Goal: Task Accomplishment & Management: Manage account settings

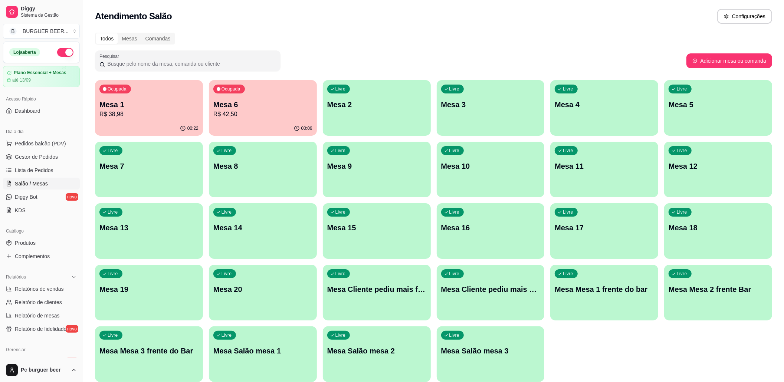
click at [229, 111] on p "R$ 42,50" at bounding box center [262, 114] width 99 height 9
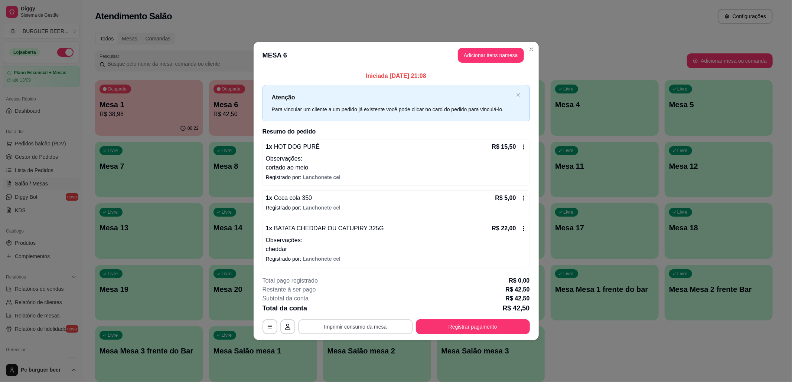
click at [368, 325] on button "Imprimir consumo da mesa" at bounding box center [355, 327] width 115 height 15
click at [386, 325] on button "Imprimir consumo da mesa" at bounding box center [355, 327] width 115 height 15
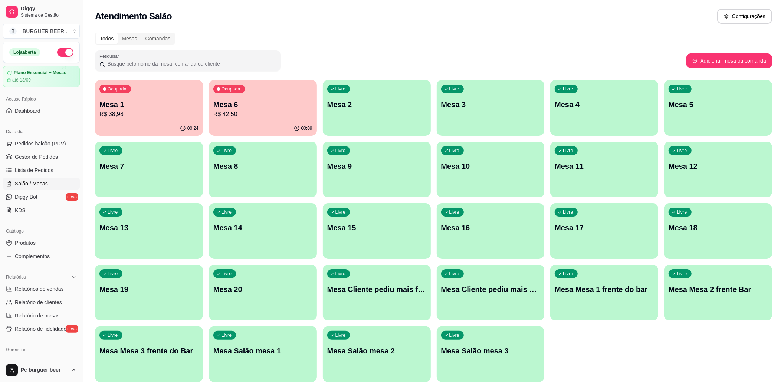
click at [144, 116] on p "R$ 38,98" at bounding box center [148, 114] width 99 height 9
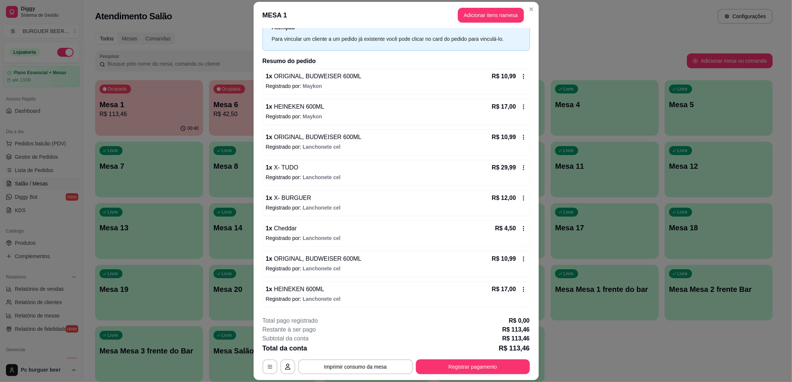
scroll to position [22, 0]
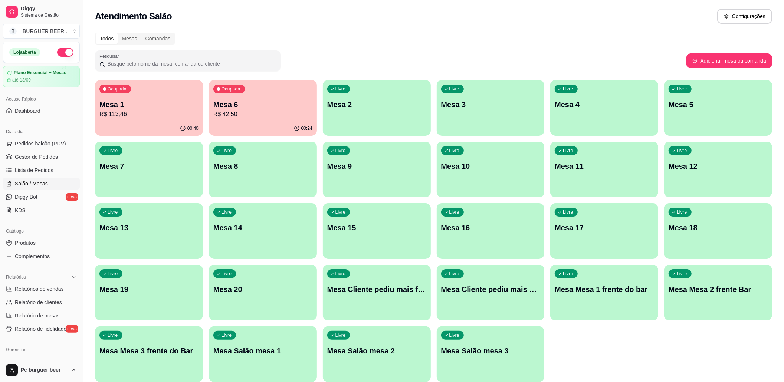
click at [255, 123] on div "00:24" at bounding box center [263, 128] width 108 height 14
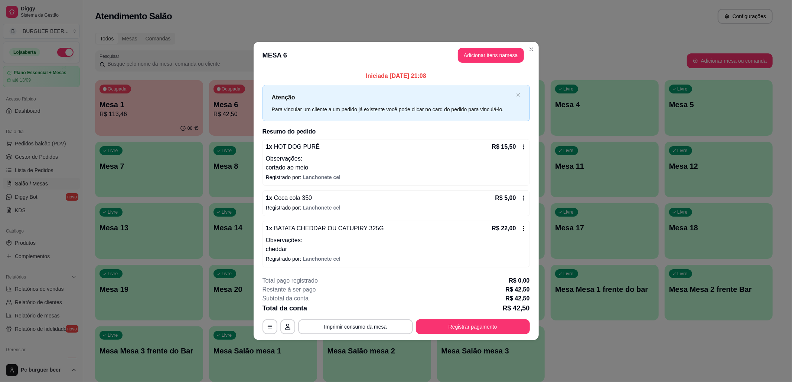
click at [524, 198] on icon at bounding box center [523, 198] width 6 height 6
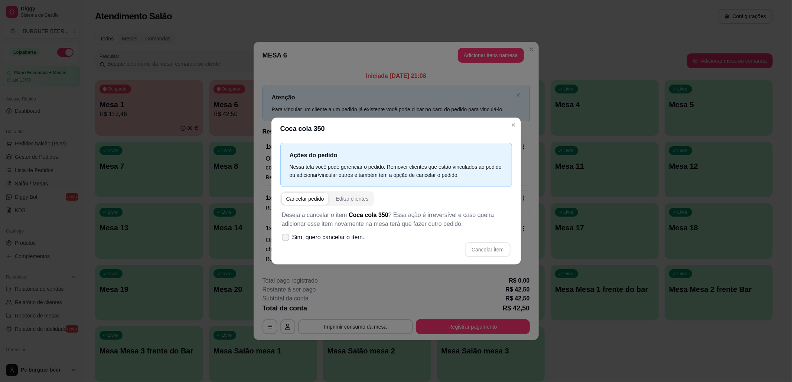
click at [347, 240] on span "Sim, quero cancelar o item." at bounding box center [328, 237] width 72 height 9
click at [286, 240] on input "Sim, quero cancelar o item." at bounding box center [283, 241] width 5 height 5
checkbox input "true"
click at [483, 246] on button "Cancelar item" at bounding box center [487, 249] width 45 height 15
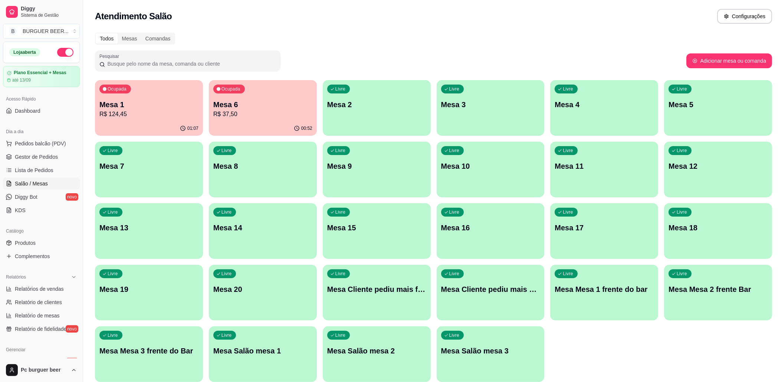
click at [286, 103] on p "Mesa 6" at bounding box center [262, 104] width 99 height 10
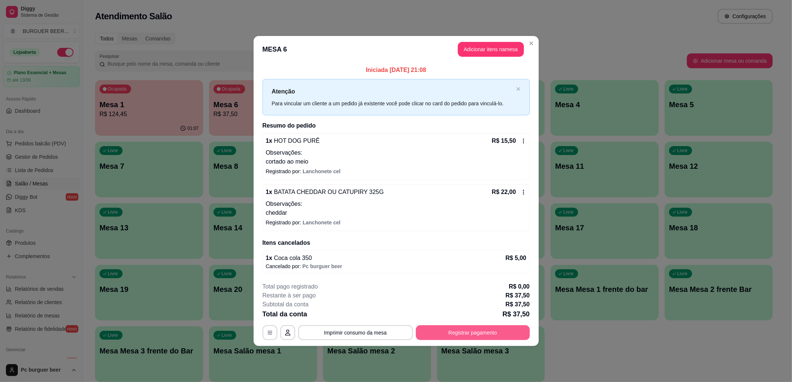
click at [499, 332] on button "Registrar pagamento" at bounding box center [473, 332] width 114 height 15
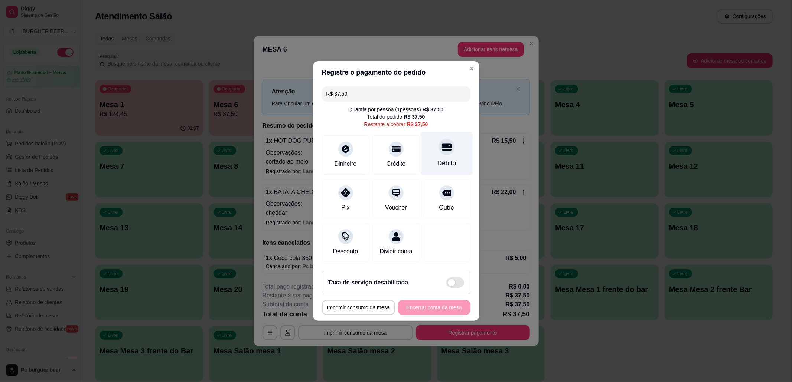
click at [439, 149] on div at bounding box center [446, 147] width 16 height 16
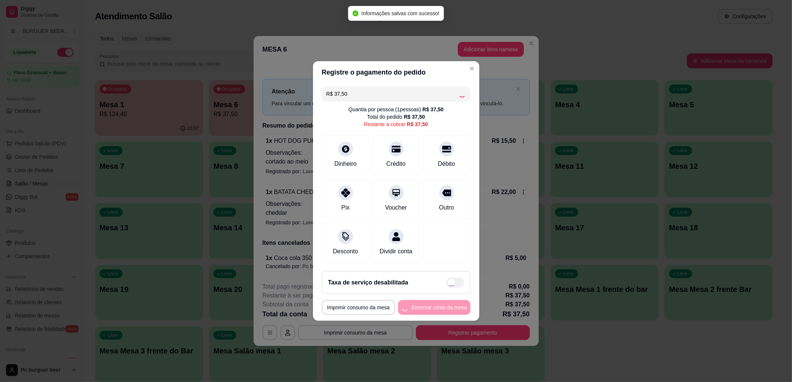
type input "R$ 0,00"
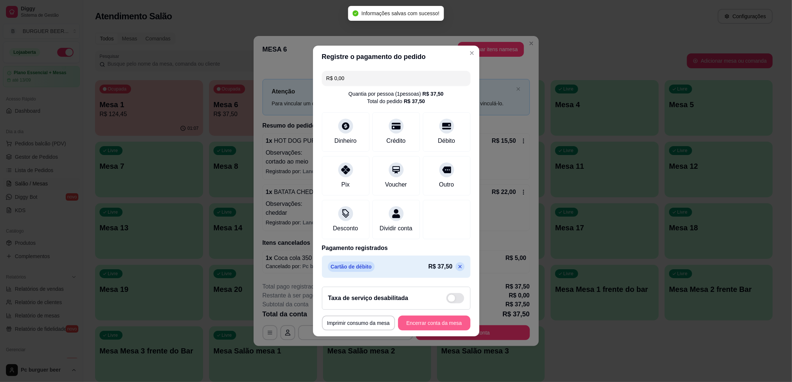
click at [450, 328] on button "Encerrar conta da mesa" at bounding box center [434, 323] width 72 height 15
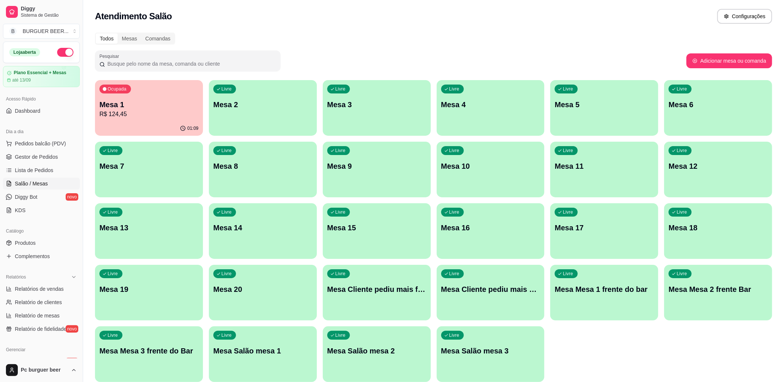
click at [194, 102] on p "Mesa 1" at bounding box center [148, 104] width 99 height 10
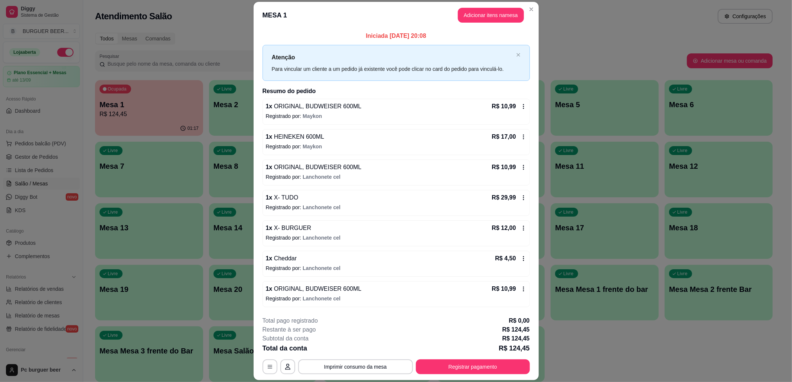
click at [520, 107] on icon at bounding box center [523, 107] width 6 height 6
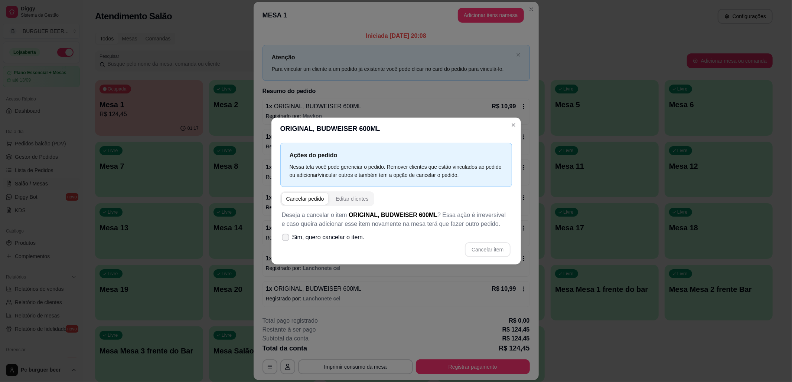
click at [333, 237] on span "Sim, quero cancelar o item." at bounding box center [328, 237] width 72 height 9
click at [286, 239] on input "Sim, quero cancelar o item." at bounding box center [283, 241] width 5 height 5
checkbox input "true"
click at [485, 251] on button "Cancelar item" at bounding box center [487, 249] width 45 height 15
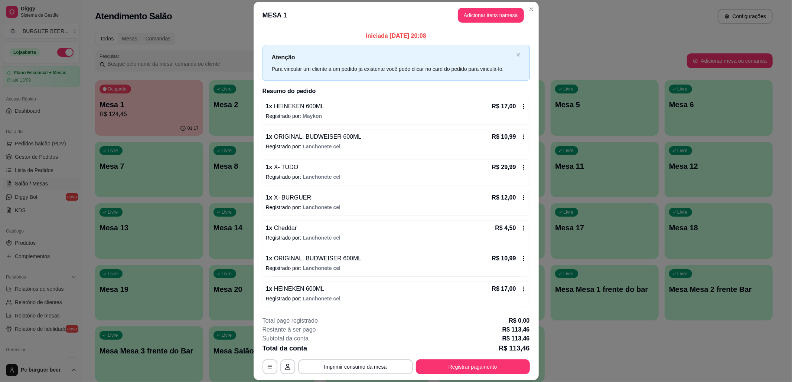
click at [520, 262] on icon at bounding box center [523, 259] width 6 height 6
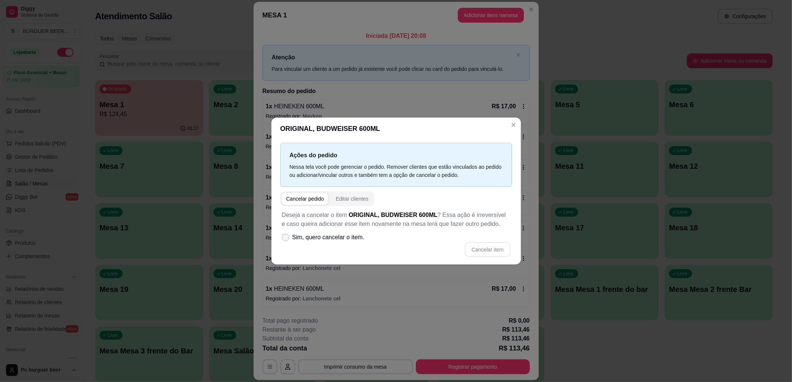
click at [349, 233] on label "Sim, quero cancelar o item." at bounding box center [323, 237] width 89 height 15
click at [286, 239] on input "Sim, quero cancelar o item." at bounding box center [283, 241] width 5 height 5
checkbox input "true"
click at [484, 247] on button "Cancelar item" at bounding box center [487, 249] width 45 height 15
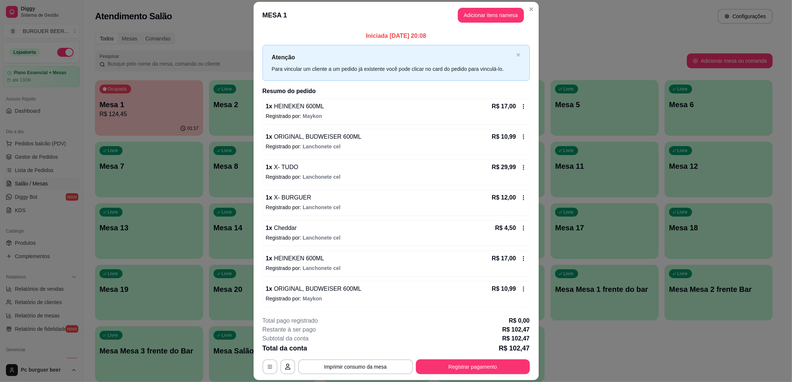
scroll to position [49, 0]
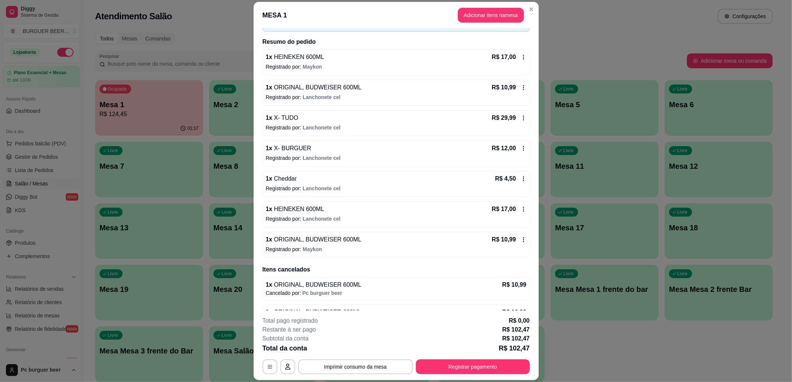
click at [520, 118] on icon at bounding box center [523, 118] width 6 height 6
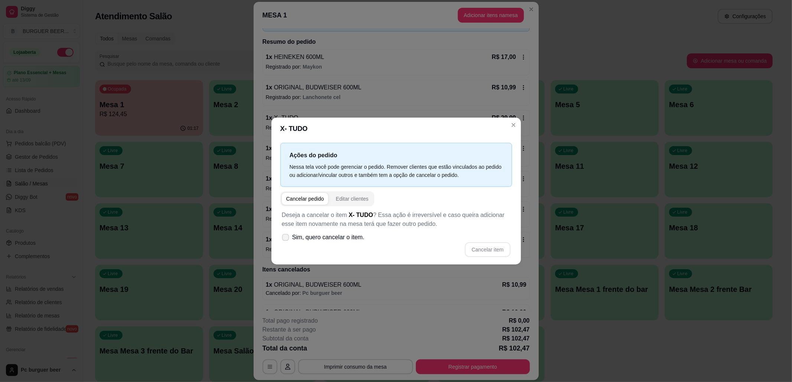
click at [336, 240] on span "Sim, quero cancelar o item." at bounding box center [328, 237] width 72 height 9
click at [286, 240] on input "Sim, quero cancelar o item." at bounding box center [283, 241] width 5 height 5
checkbox input "true"
click at [481, 248] on button "Cancelar item" at bounding box center [487, 250] width 44 height 14
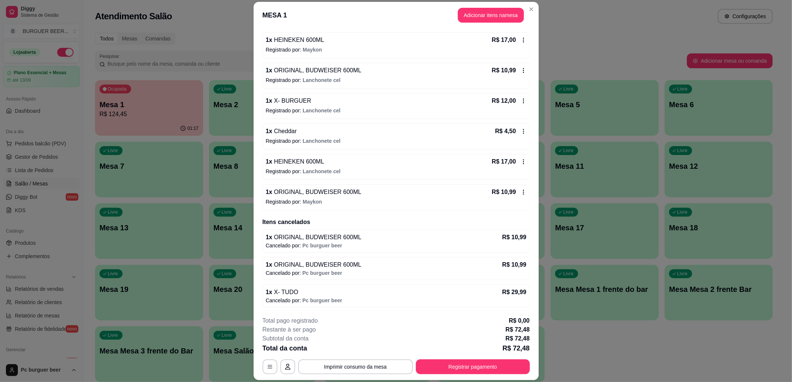
scroll to position [22, 0]
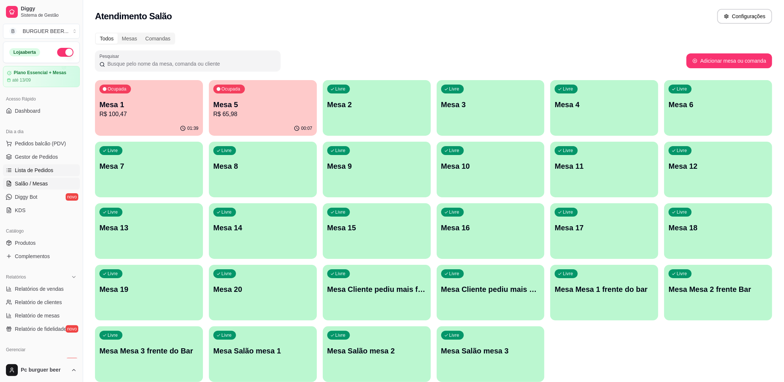
click at [63, 174] on link "Lista de Pedidos" at bounding box center [41, 170] width 77 height 12
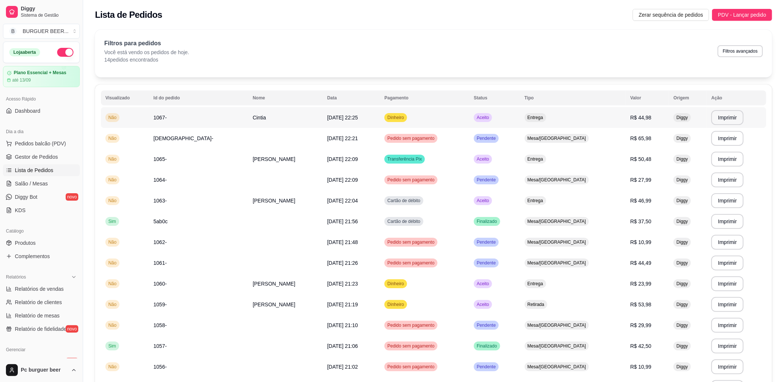
click at [446, 121] on td "Dinheiro" at bounding box center [424, 117] width 89 height 21
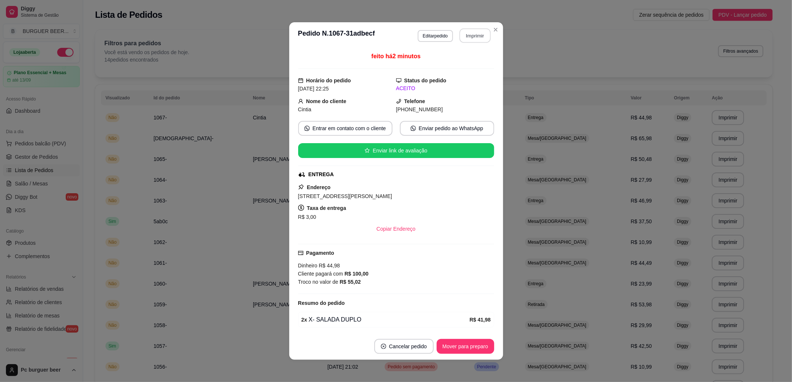
click at [473, 35] on button "Imprimir" at bounding box center [474, 36] width 31 height 14
click at [481, 36] on button "Imprimir" at bounding box center [474, 36] width 31 height 14
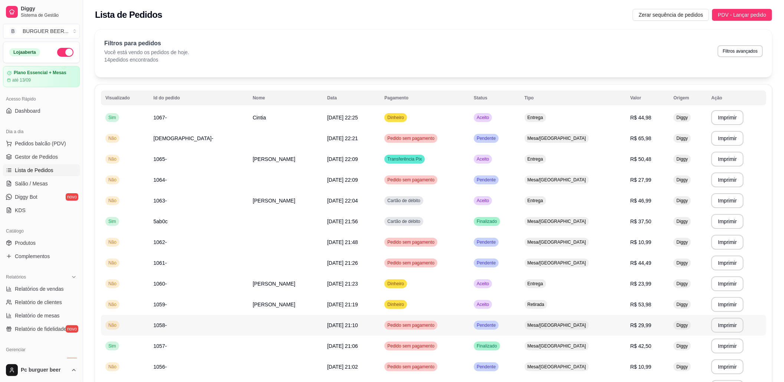
click at [571, 330] on td "Mesa/[GEOGRAPHIC_DATA]" at bounding box center [573, 325] width 106 height 21
click at [248, 118] on td "Cintia" at bounding box center [285, 117] width 75 height 21
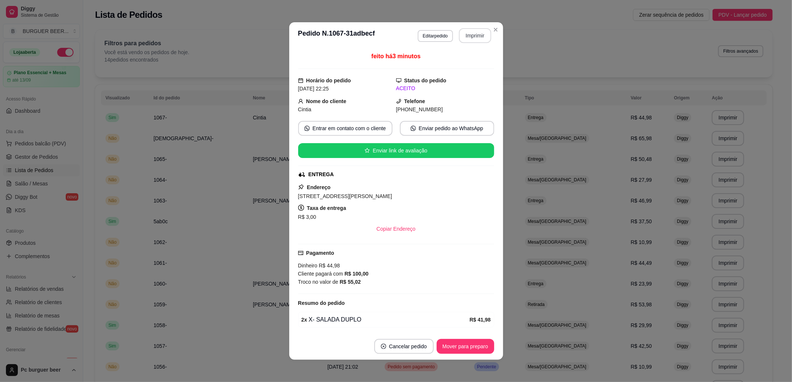
click at [467, 36] on button "Imprimir" at bounding box center [475, 35] width 32 height 15
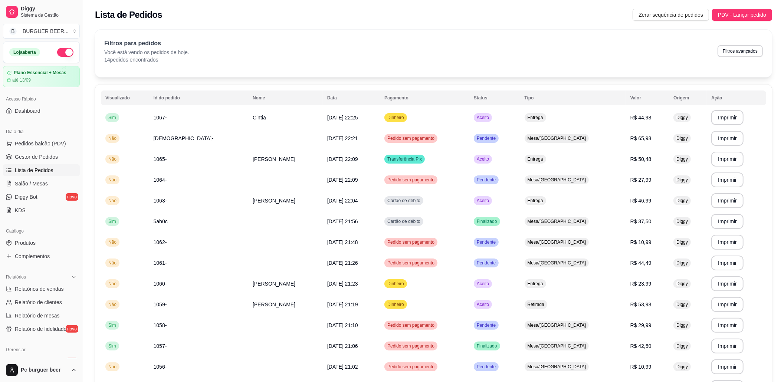
click at [286, 71] on div "Filtros para pedidos Você está vendo os pedidos de hoje. 14 pedidos encontrados…" at bounding box center [433, 54] width 677 height 48
click at [470, 117] on td "Aceito" at bounding box center [494, 117] width 51 height 21
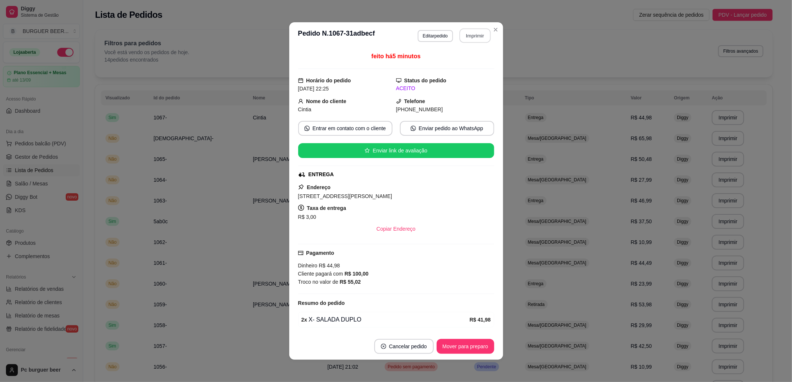
click at [463, 36] on button "Imprimir" at bounding box center [474, 36] width 31 height 14
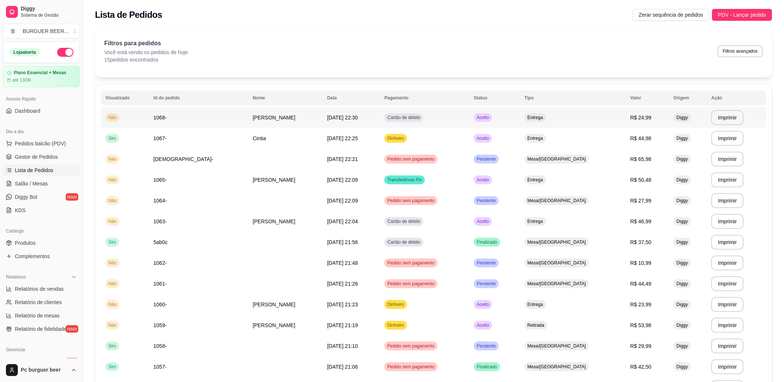
click at [495, 114] on td "Aceito" at bounding box center [494, 117] width 51 height 21
click at [520, 138] on td "Aceito" at bounding box center [494, 138] width 51 height 21
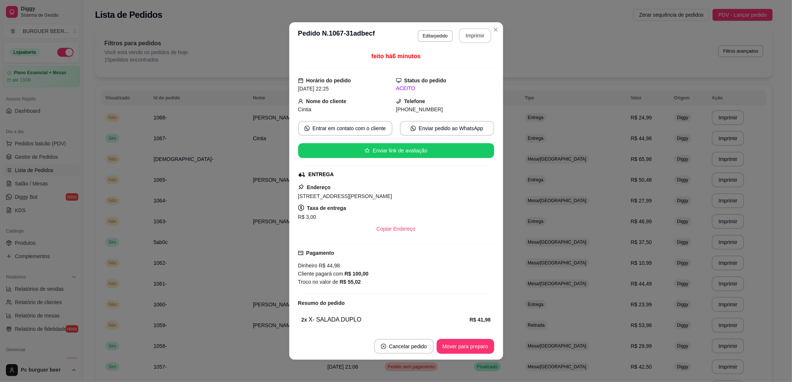
click at [470, 37] on button "Imprimir" at bounding box center [475, 35] width 32 height 15
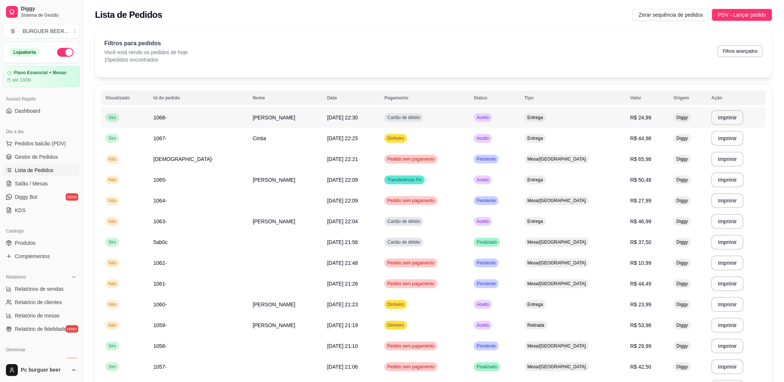
click at [465, 115] on td "Cartão de débito" at bounding box center [424, 117] width 89 height 21
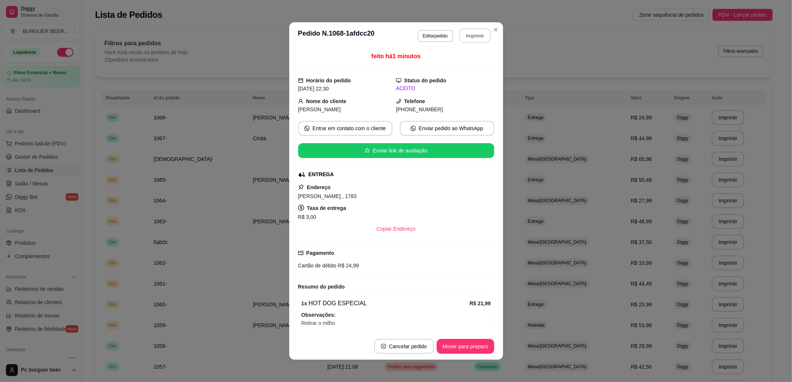
click at [471, 34] on button "Imprimir" at bounding box center [474, 36] width 31 height 14
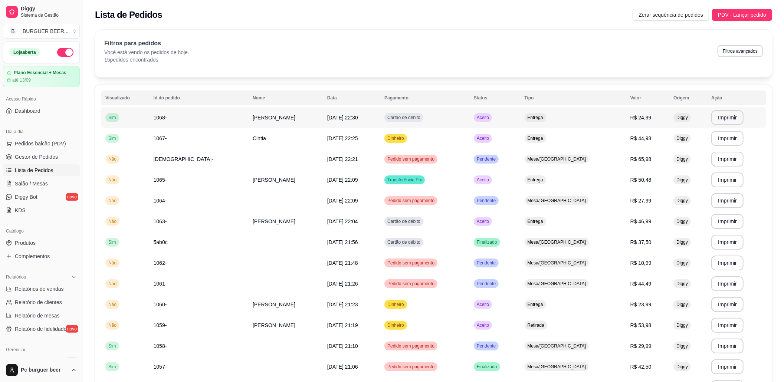
click at [495, 125] on td "Aceito" at bounding box center [494, 117] width 51 height 21
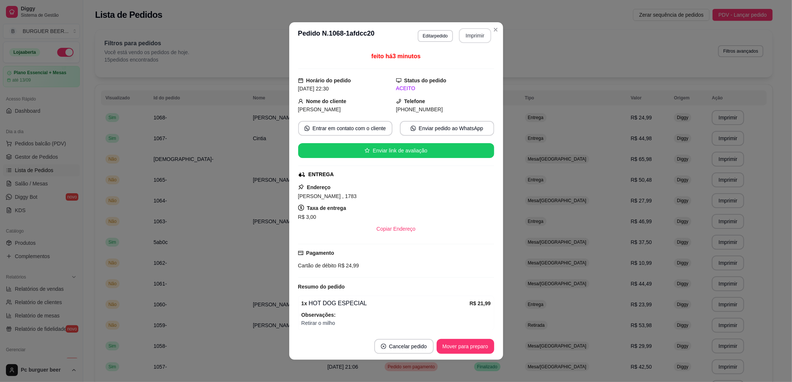
click at [472, 29] on button "Imprimir" at bounding box center [475, 35] width 32 height 15
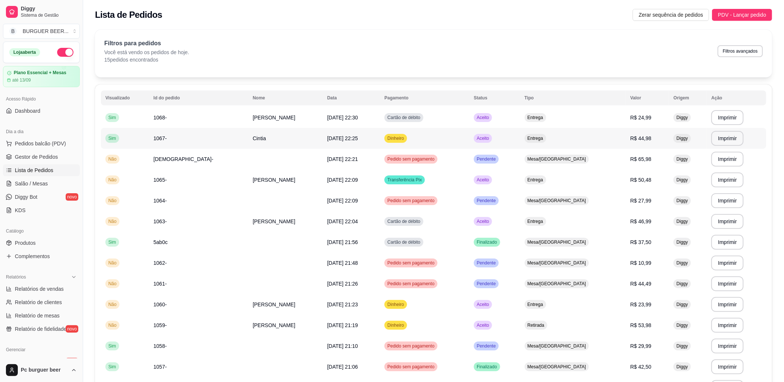
click at [567, 140] on td "Entrega" at bounding box center [573, 138] width 106 height 21
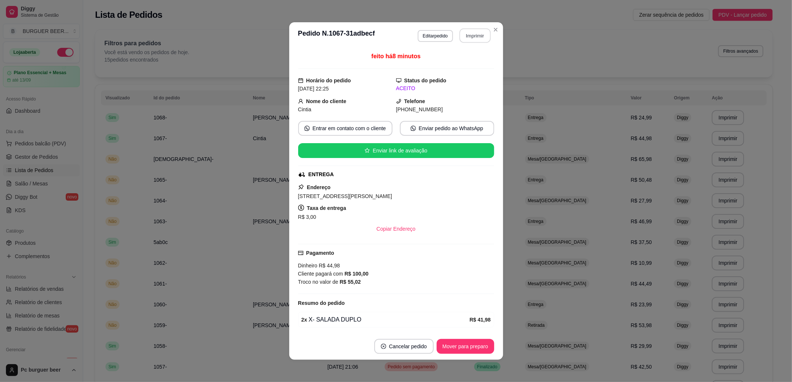
click at [477, 30] on button "Imprimir" at bounding box center [474, 36] width 31 height 14
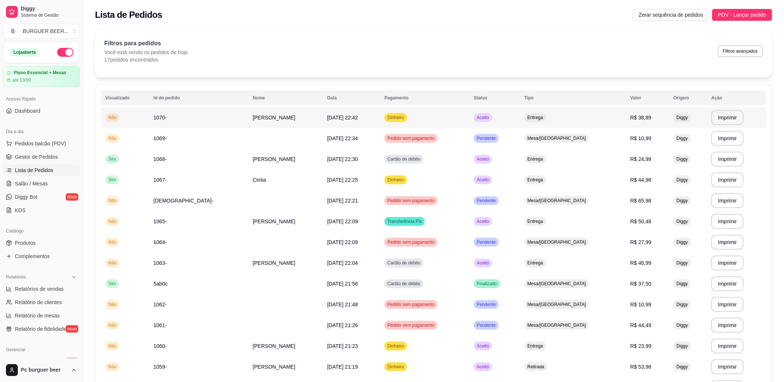
click at [401, 115] on td "Dinheiro" at bounding box center [424, 117] width 89 height 21
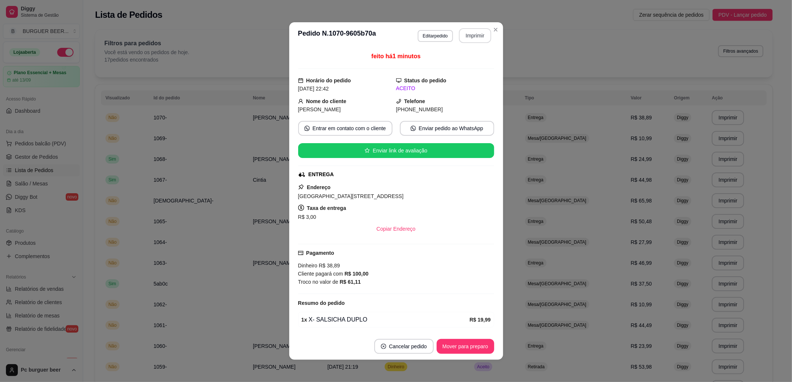
click at [471, 39] on button "Imprimir" at bounding box center [475, 35] width 32 height 15
click at [479, 37] on button "Imprimir" at bounding box center [475, 35] width 32 height 15
click at [474, 35] on button "Imprimir" at bounding box center [475, 35] width 32 height 15
click at [476, 36] on button "Imprimir" at bounding box center [475, 35] width 32 height 15
click at [473, 33] on button "Imprimir" at bounding box center [475, 35] width 32 height 15
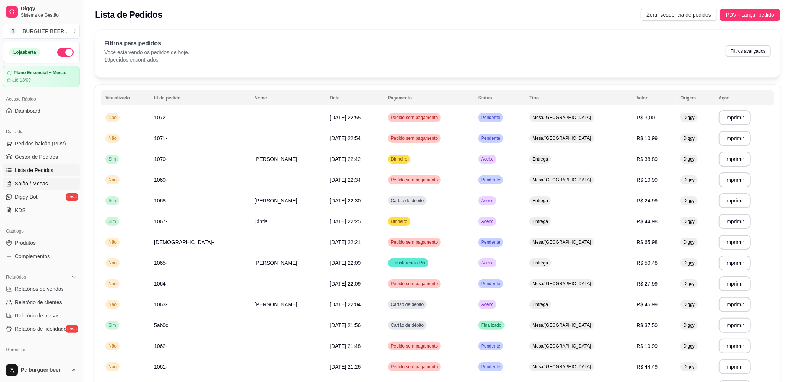
click at [46, 183] on link "Salão / Mesas" at bounding box center [41, 184] width 77 height 12
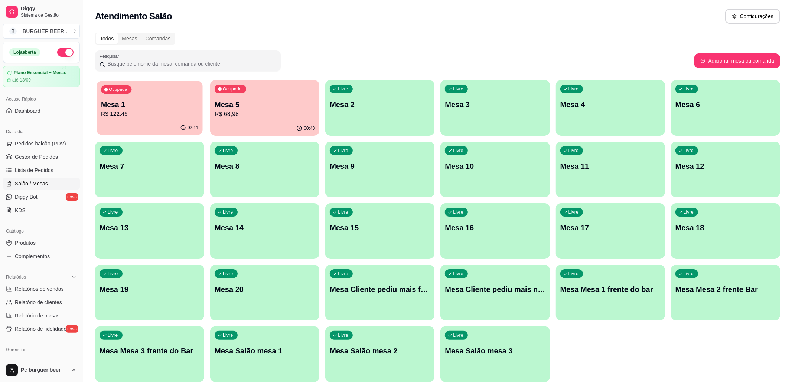
click at [185, 127] on button "Ocupada Mesa 1 R$ 122,45 02:11" at bounding box center [149, 108] width 106 height 54
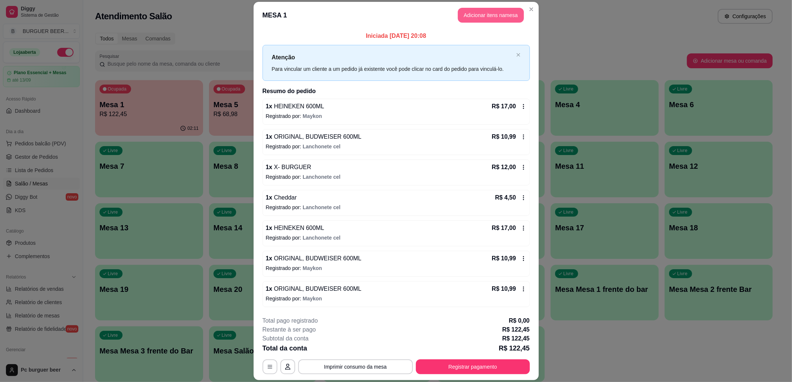
click at [468, 20] on button "Adicionar itens na mesa" at bounding box center [491, 15] width 66 height 15
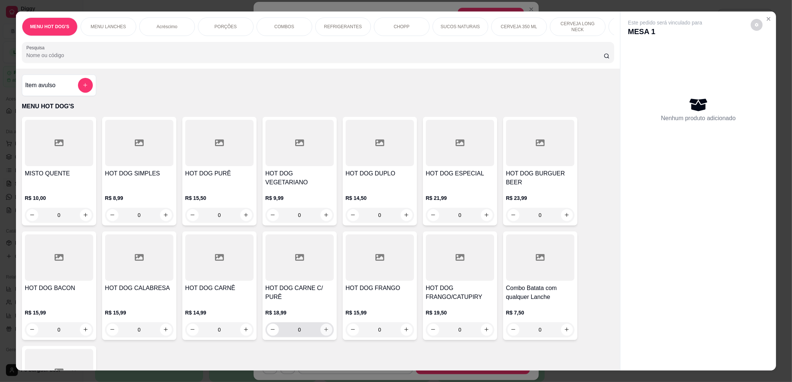
click at [325, 324] on button "increase-product-quantity" at bounding box center [326, 330] width 12 height 12
type input "1"
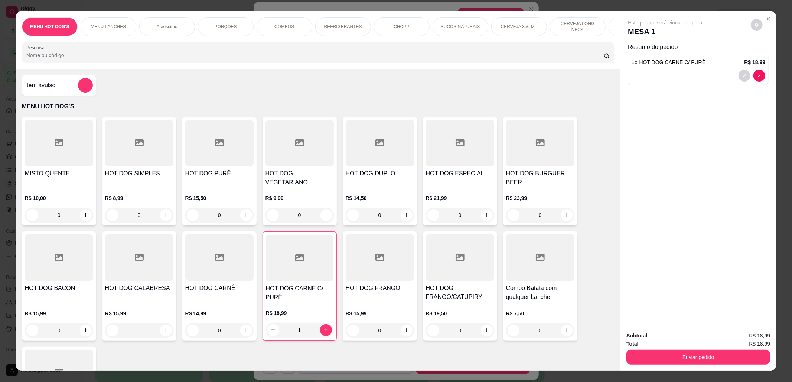
click at [110, 7] on div "MENU HOT DOG'S MENU LANCHES Acréscimo PORÇÕES COMBOS REFRIGERANTES CHOPP SUCOS …" at bounding box center [396, 191] width 792 height 382
click at [88, 5] on div "MENU HOT DOG'S MENU LANCHES Acréscimo PORÇÕES COMBOS REFRIGERANTES CHOPP SUCOS …" at bounding box center [396, 191] width 792 height 382
click at [766, 14] on button "Close" at bounding box center [768, 19] width 12 height 12
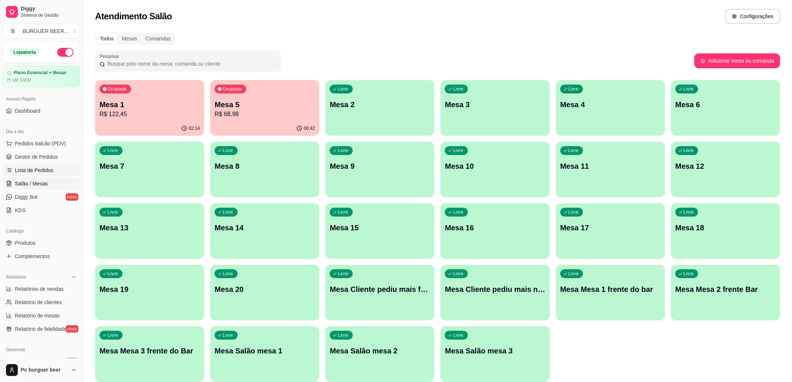
click at [62, 168] on link "Lista de Pedidos" at bounding box center [41, 170] width 77 height 12
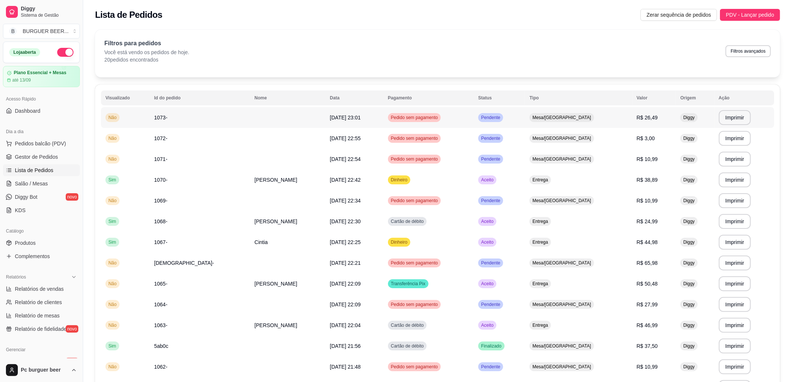
click at [465, 117] on td "Pedido sem pagamento" at bounding box center [428, 117] width 90 height 21
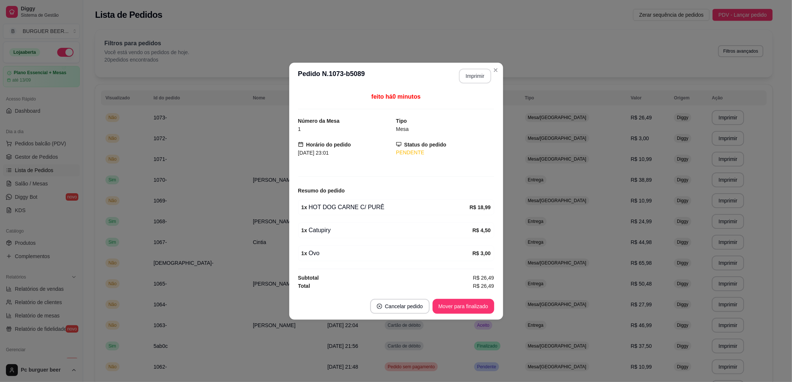
click at [477, 71] on button "Imprimir" at bounding box center [475, 76] width 32 height 15
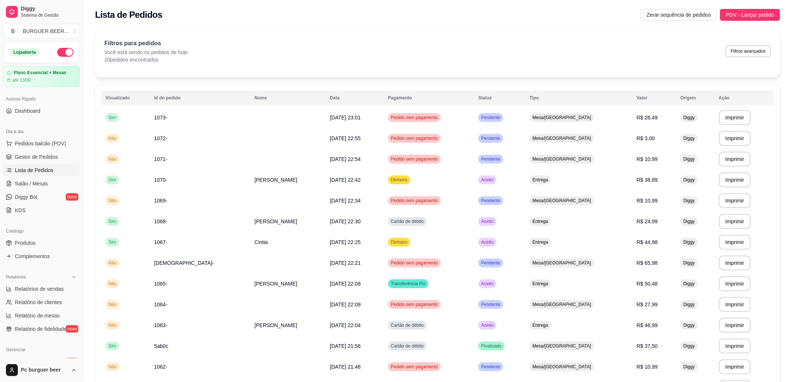
click at [50, 174] on span "Lista de Pedidos" at bounding box center [34, 170] width 39 height 7
click at [48, 181] on link "Salão / Mesas" at bounding box center [41, 184] width 77 height 12
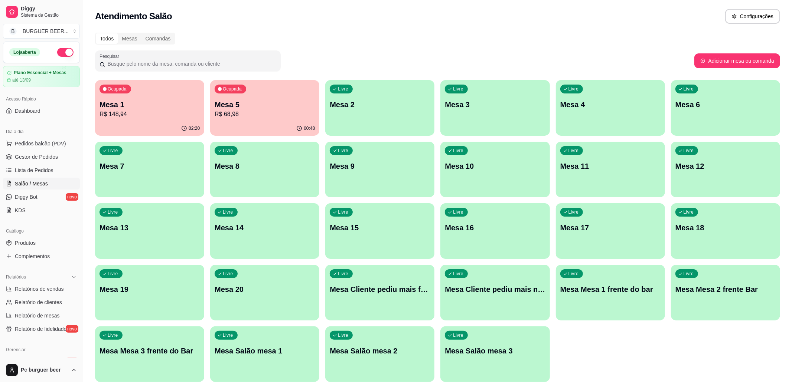
click at [265, 105] on p "Mesa 5" at bounding box center [264, 104] width 100 height 10
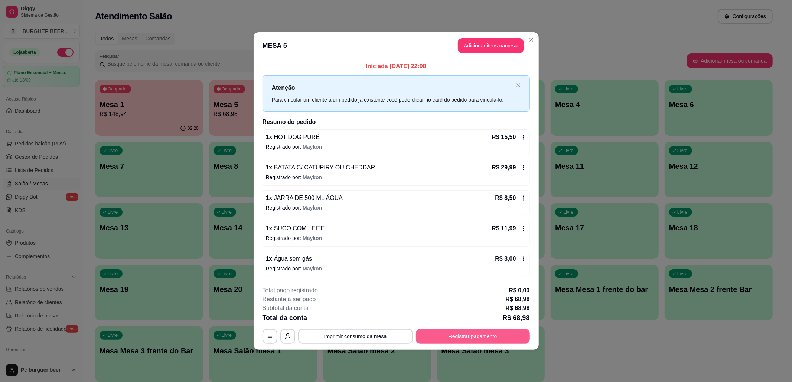
click at [425, 342] on button "Registrar pagamento" at bounding box center [473, 336] width 114 height 15
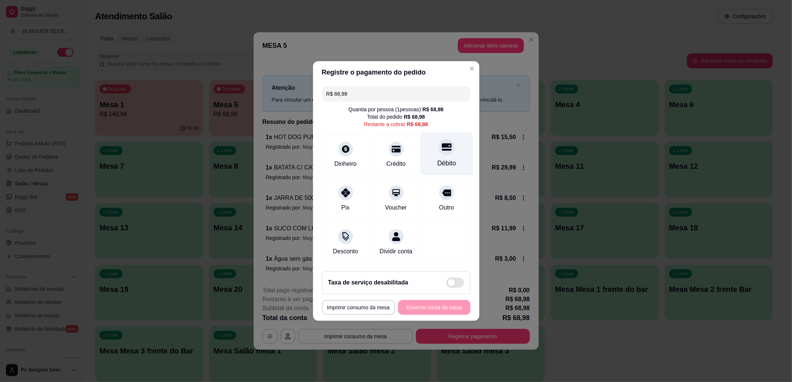
click at [432, 140] on div "Débito" at bounding box center [446, 153] width 52 height 43
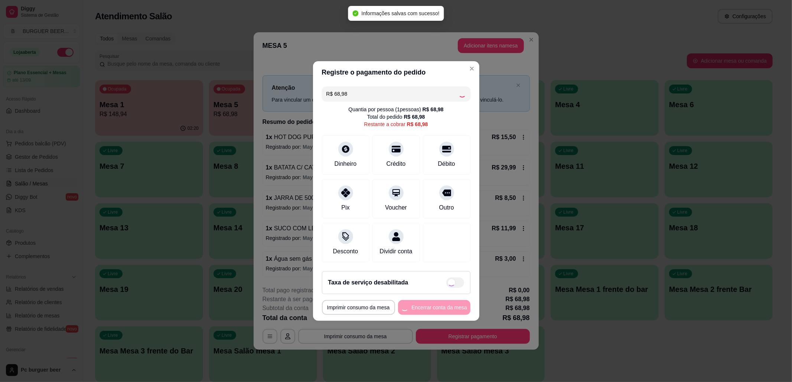
type input "R$ 0,00"
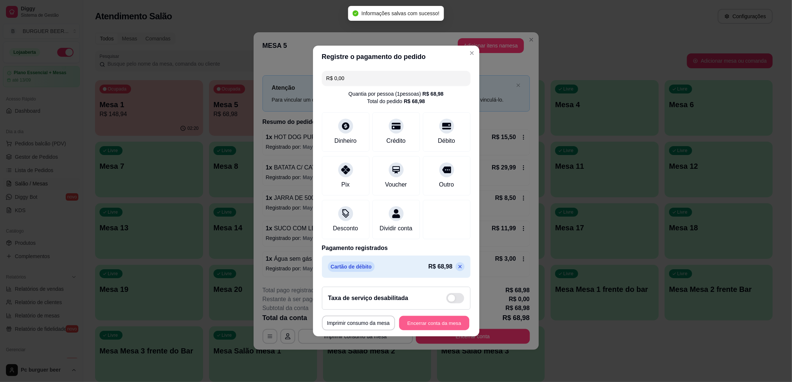
click at [418, 327] on button "Encerrar conta da mesa" at bounding box center [434, 323] width 70 height 14
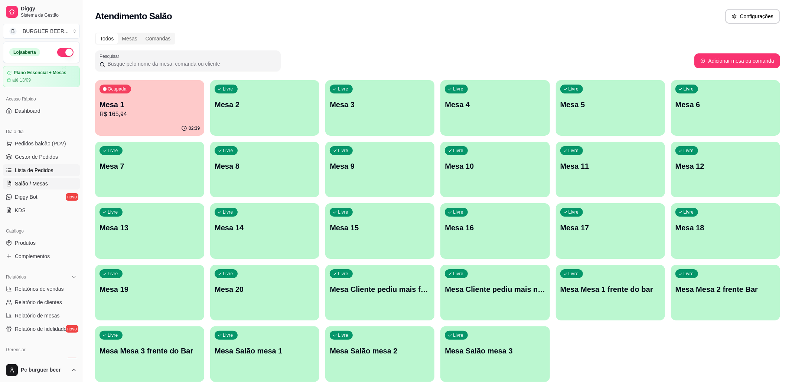
click at [41, 170] on span "Lista de Pedidos" at bounding box center [34, 170] width 39 height 7
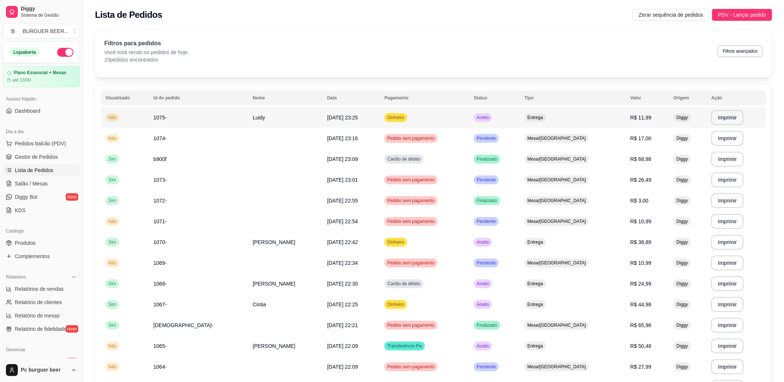
click at [380, 124] on td "Dinheiro" at bounding box center [424, 117] width 89 height 21
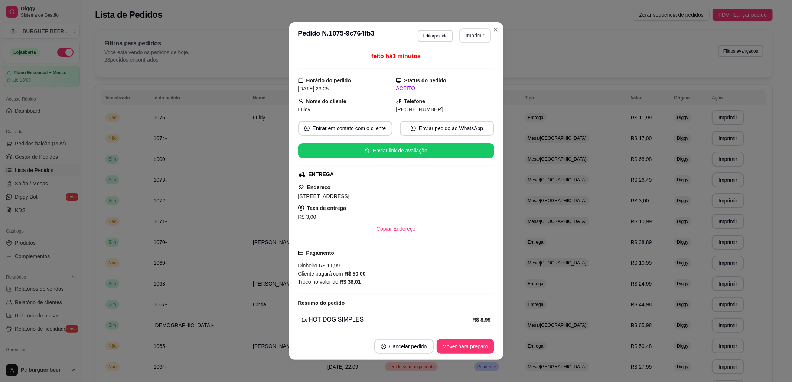
click at [472, 36] on button "Imprimir" at bounding box center [475, 35] width 32 height 15
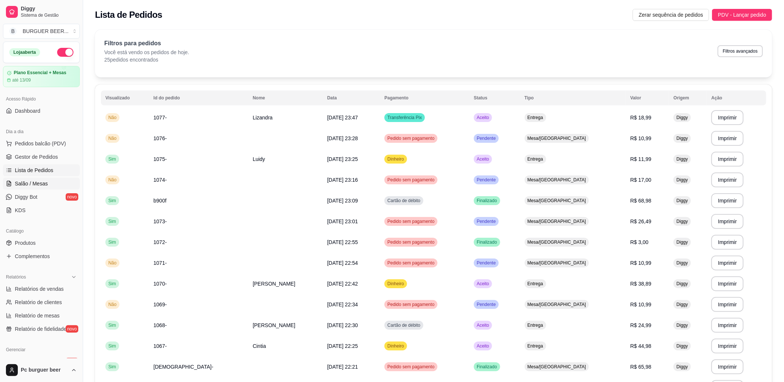
click at [34, 186] on span "Salão / Mesas" at bounding box center [31, 183] width 33 height 7
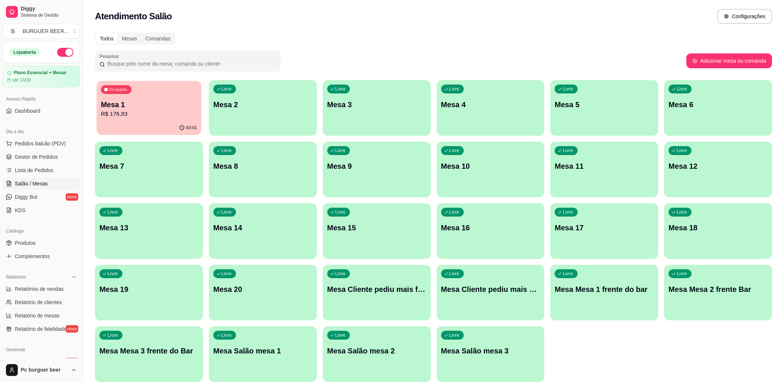
click at [146, 123] on div "03:01" at bounding box center [148, 128] width 105 height 14
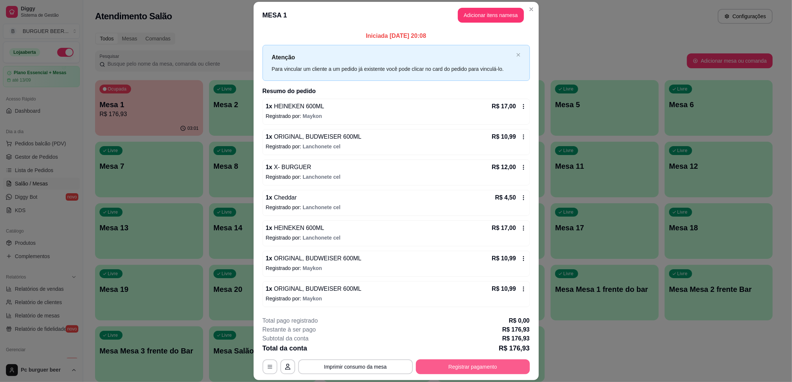
click at [446, 370] on button "Registrar pagamento" at bounding box center [473, 367] width 114 height 15
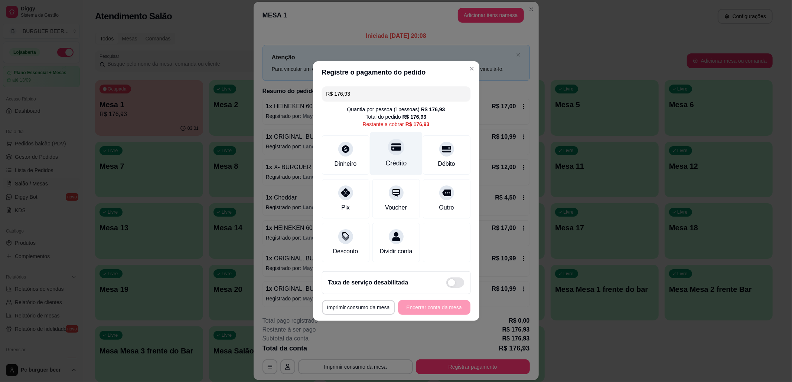
click at [388, 158] on div "Crédito" at bounding box center [395, 163] width 21 height 10
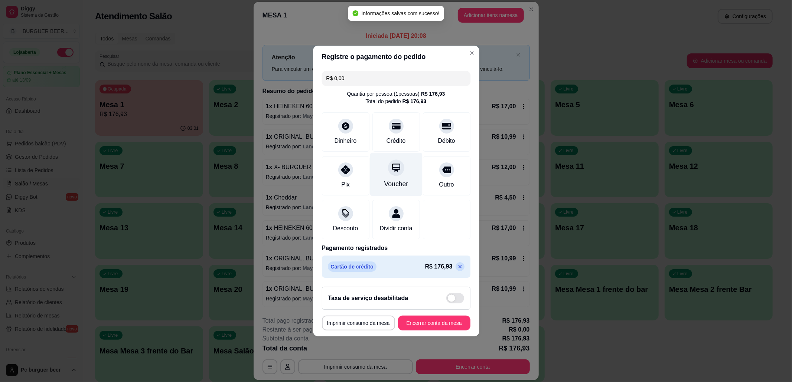
type input "R$ 0,00"
click at [441, 325] on button "Encerrar conta da mesa" at bounding box center [434, 323] width 72 height 15
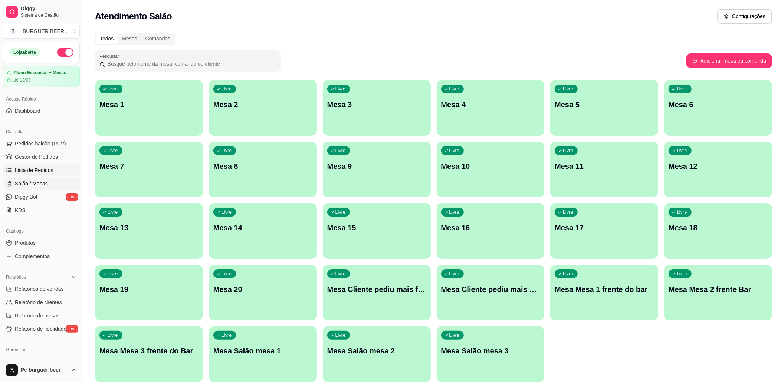
click at [49, 174] on span "Lista de Pedidos" at bounding box center [34, 170] width 39 height 7
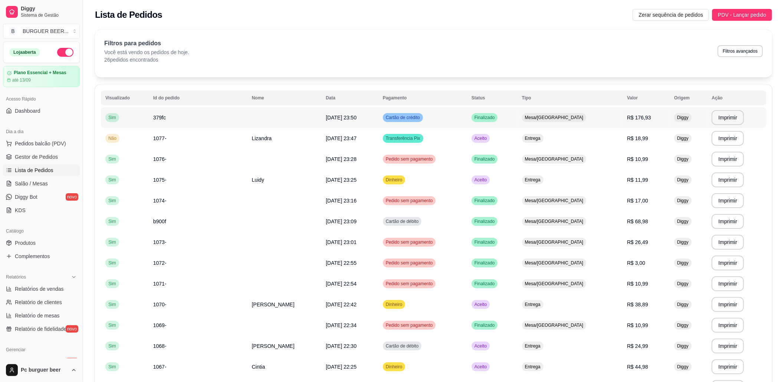
click at [518, 116] on td "Finalizado" at bounding box center [492, 117] width 50 height 21
click at [495, 137] on td "Aceito" at bounding box center [492, 138] width 50 height 21
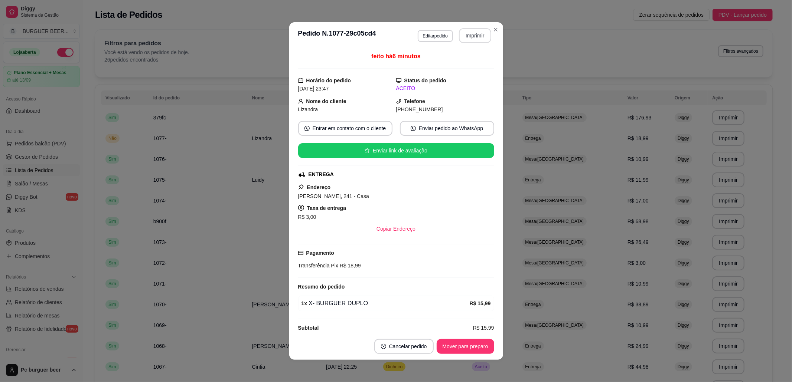
click at [468, 39] on button "Imprimir" at bounding box center [475, 35] width 32 height 15
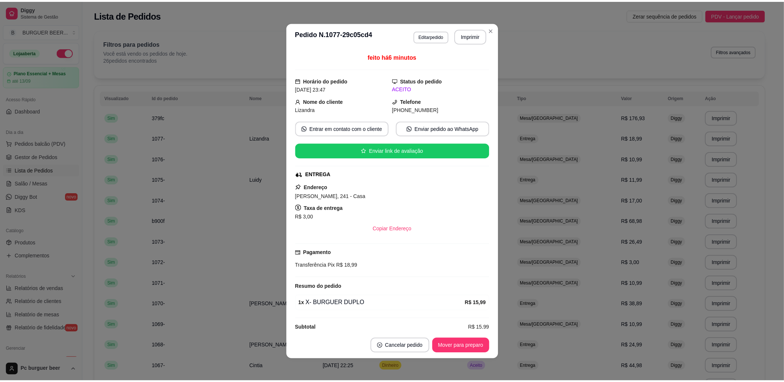
scroll to position [13, 0]
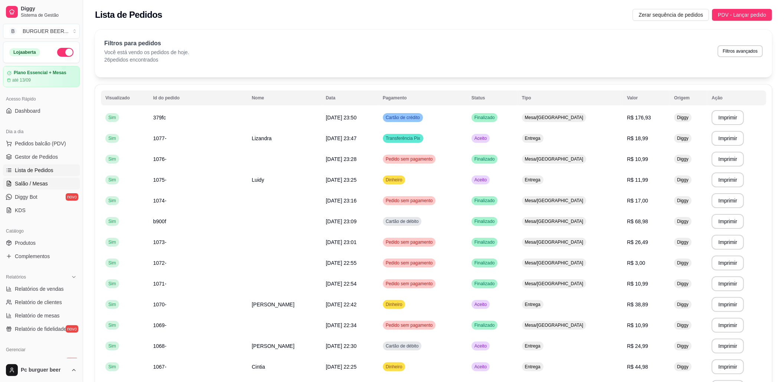
click at [55, 184] on link "Salão / Mesas" at bounding box center [41, 184] width 77 height 12
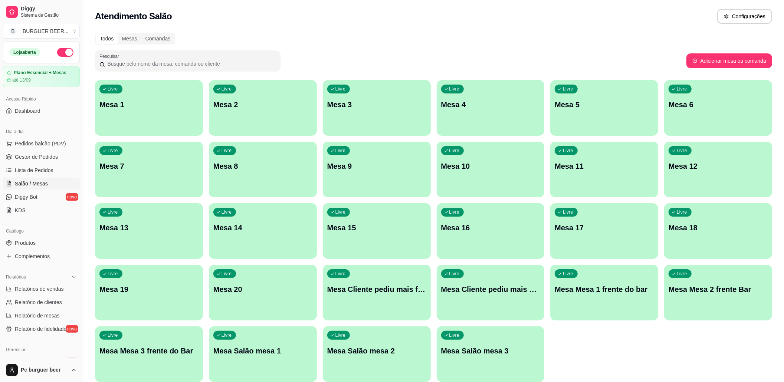
click at [62, 53] on button "button" at bounding box center [65, 52] width 16 height 9
